Goal: Transaction & Acquisition: Obtain resource

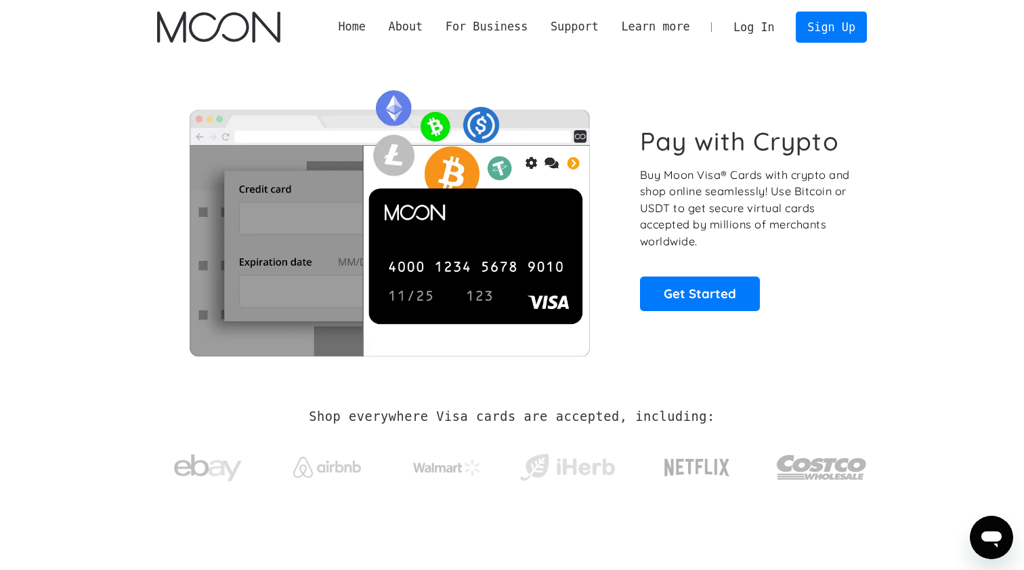
click at [764, 21] on link "Log In" at bounding box center [754, 27] width 64 height 30
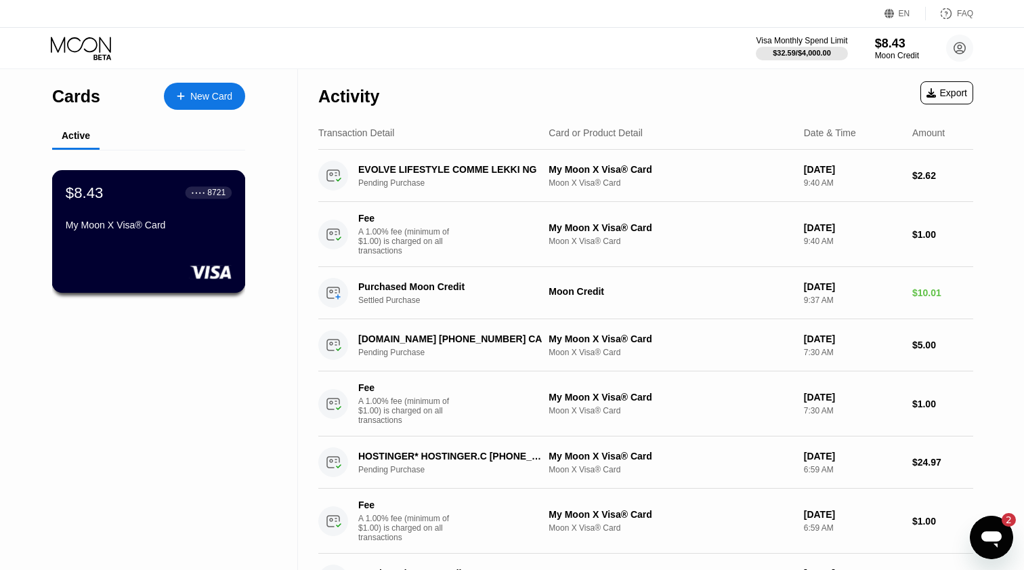
click at [145, 194] on div "$8.43 ● ● ● ● 8721" at bounding box center [149, 193] width 166 height 18
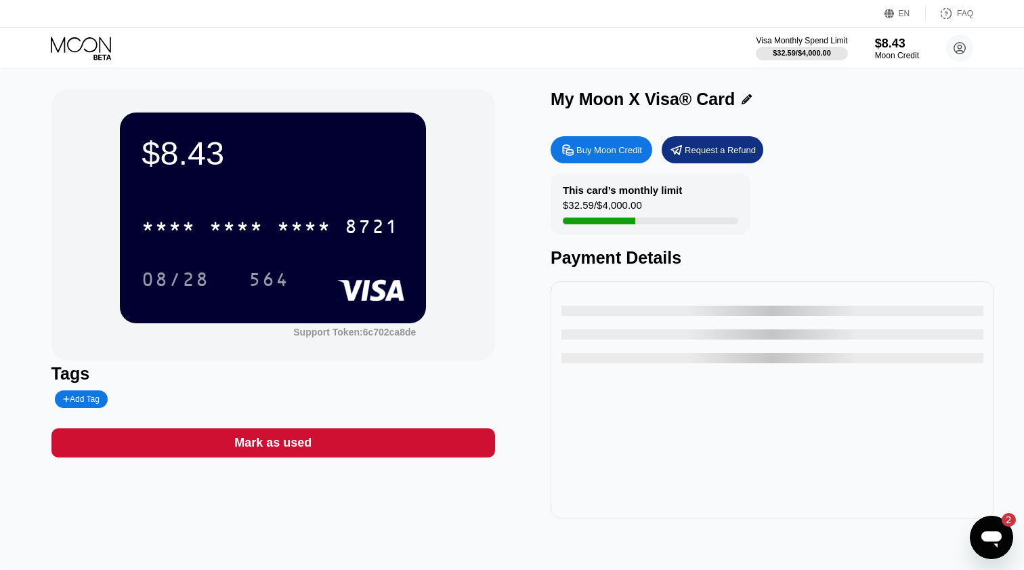
click at [633, 158] on div "Buy Moon Credit" at bounding box center [602, 149] width 102 height 27
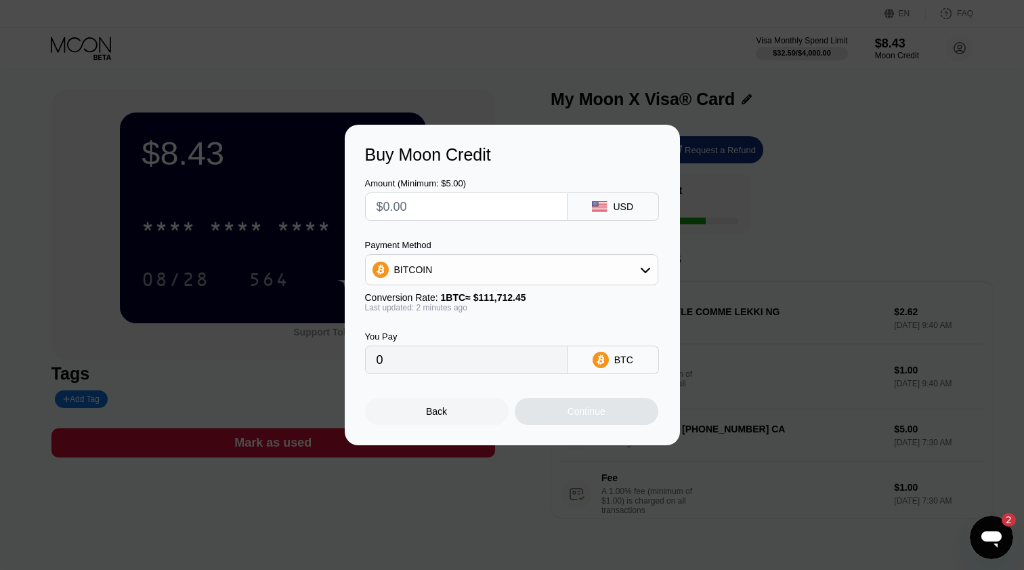
click at [545, 273] on div "BITCOIN" at bounding box center [512, 269] width 292 height 27
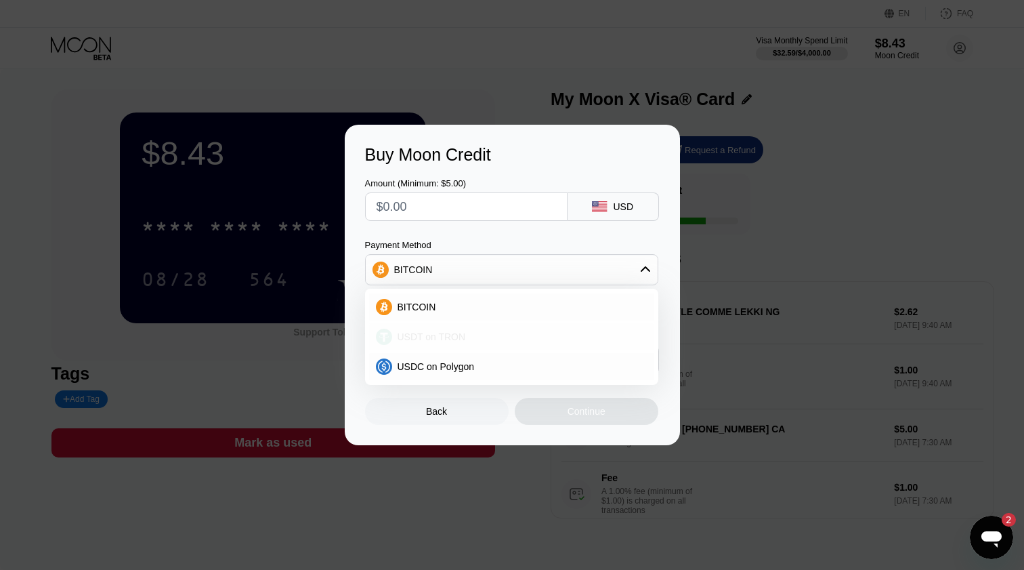
click at [526, 333] on div "USDT on TRON" at bounding box center [519, 336] width 255 height 11
type input "0.00"
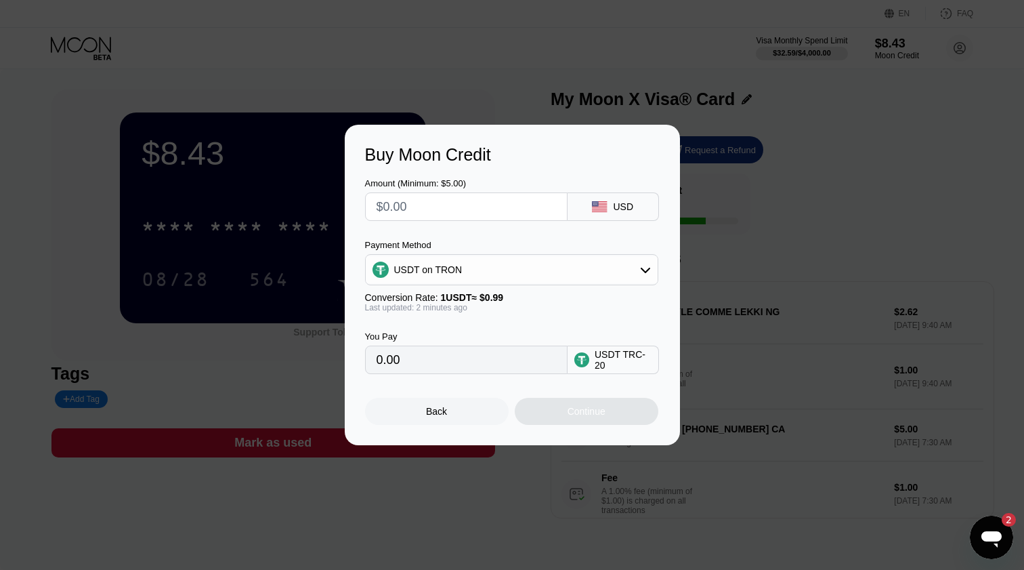
click at [446, 200] on input "text" at bounding box center [467, 206] width 180 height 27
type input "$1"
type input "1.01"
type input "$13"
type input "13.13"
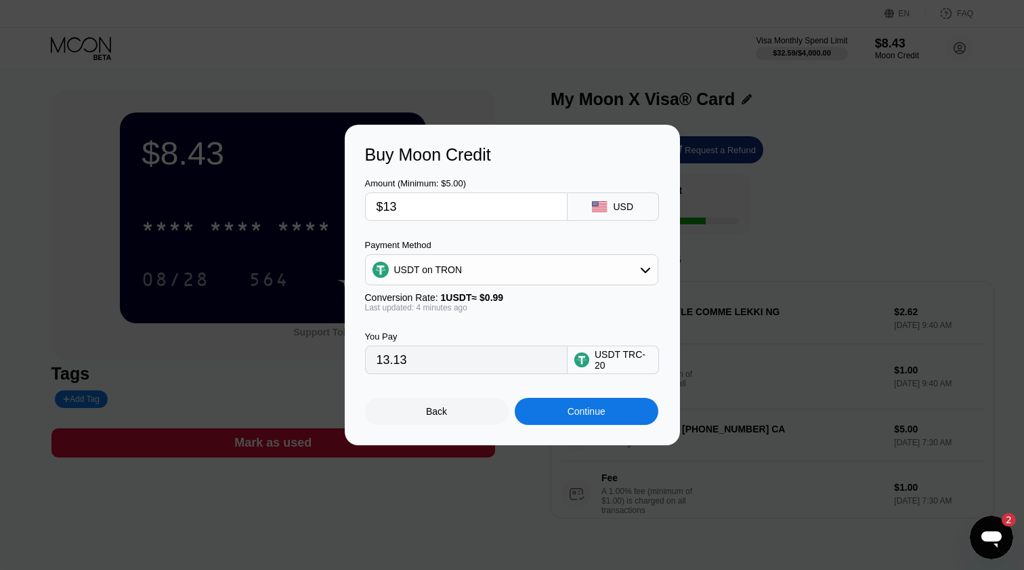
type input "$1"
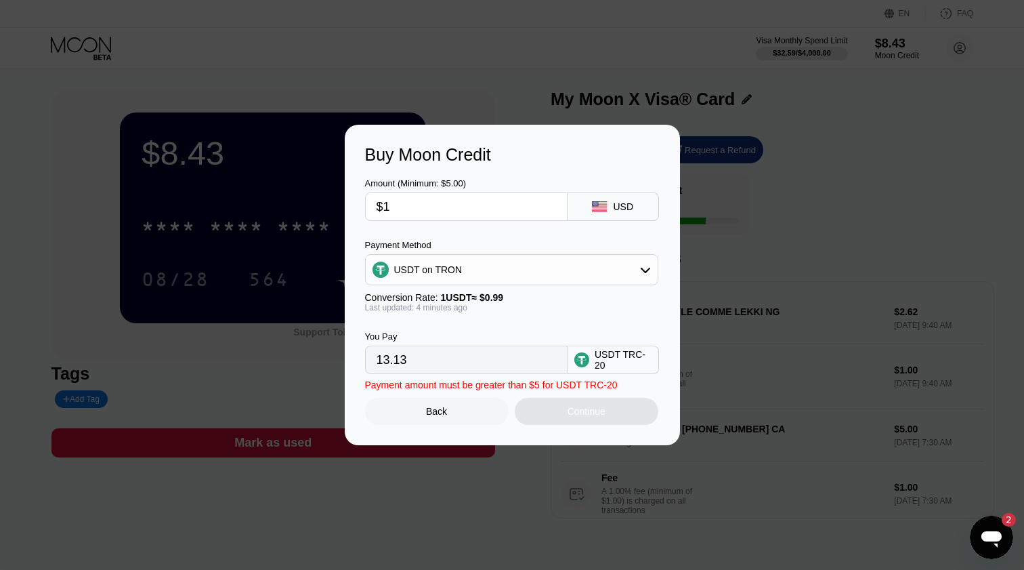
type input "1.01"
type input "$10"
type input "10.10"
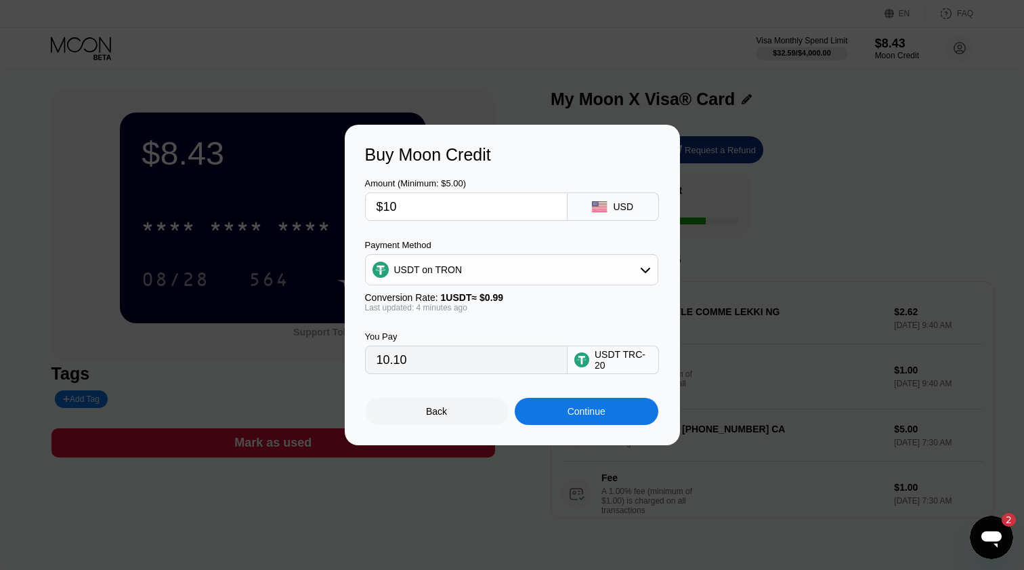
type input "$10"
click at [574, 408] on div "Continue" at bounding box center [587, 411] width 38 height 11
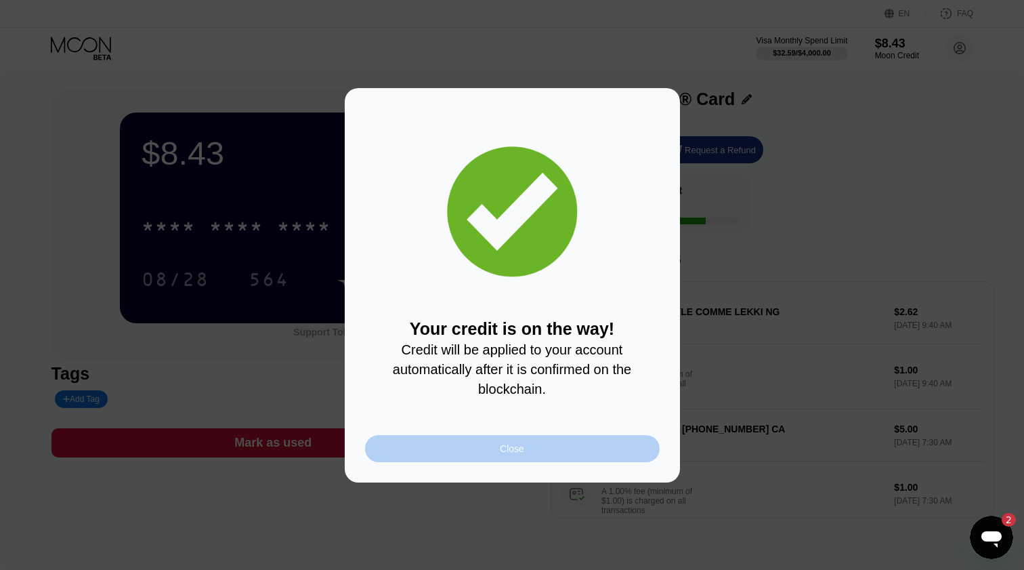
click at [473, 439] on div "Close" at bounding box center [512, 448] width 295 height 27
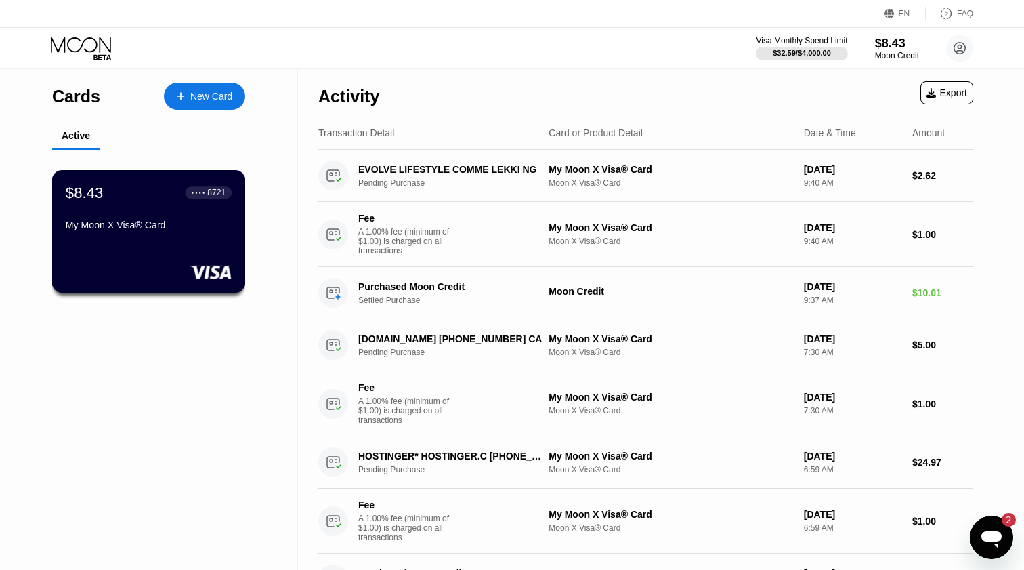
click at [182, 216] on div "$8.43 ● ● ● ● 8721 My Moon X Visa® Card" at bounding box center [149, 210] width 166 height 52
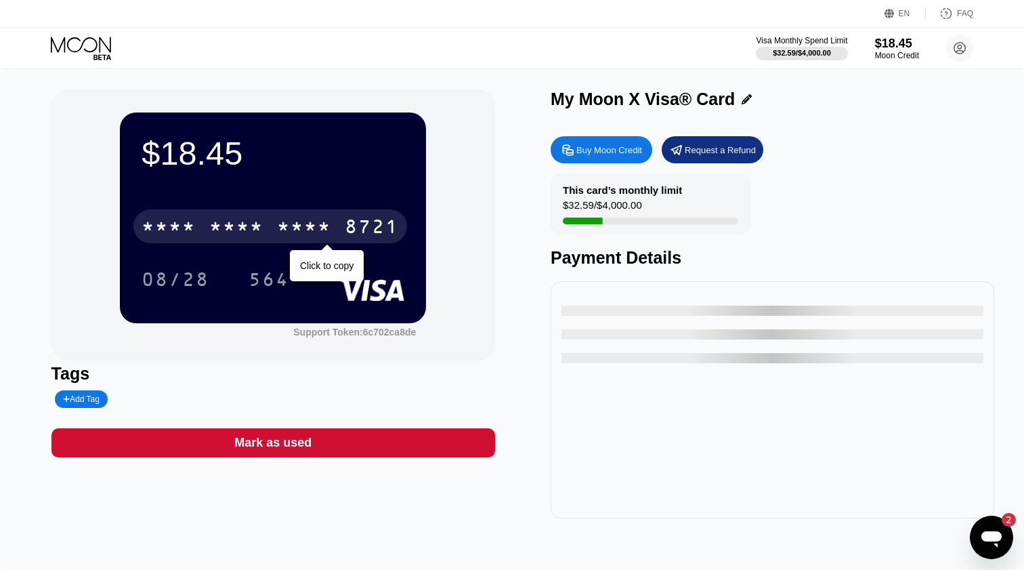
click at [355, 213] on div "* * * * * * * * * * * * 8721" at bounding box center [270, 226] width 274 height 34
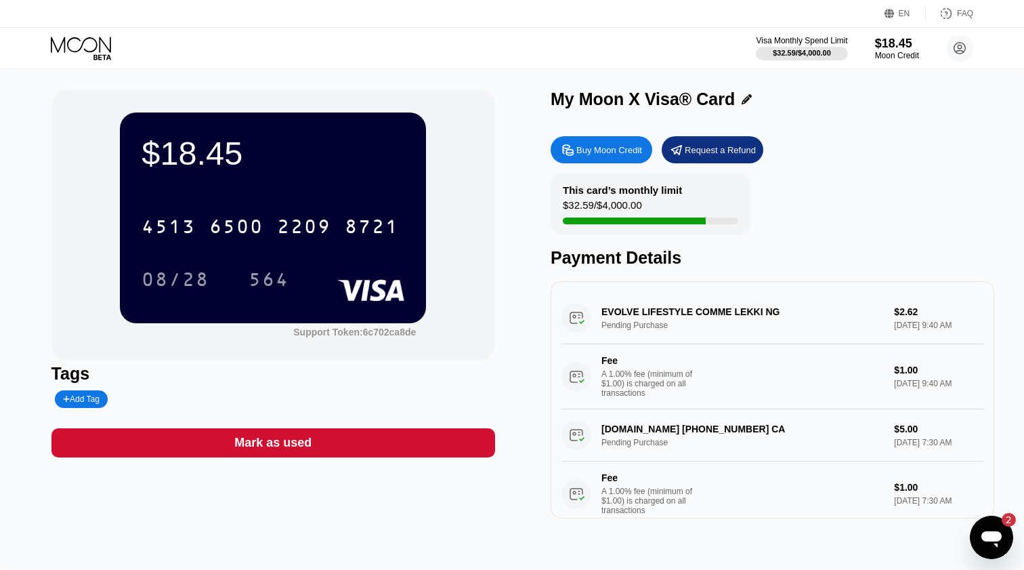
click at [194, 277] on div "08/28" at bounding box center [176, 281] width 68 height 22
click at [260, 293] on div "564" at bounding box center [269, 279] width 61 height 34
